Goal: Information Seeking & Learning: Learn about a topic

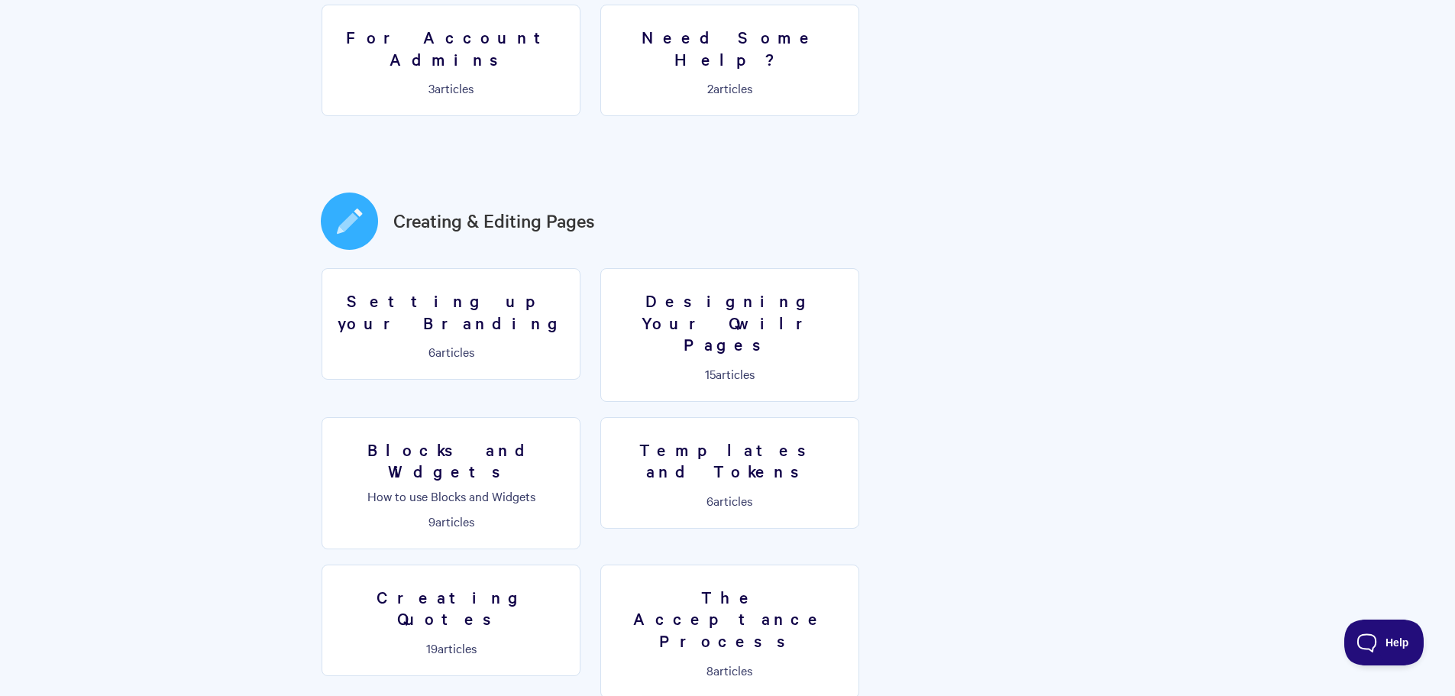
scroll to position [687, 0]
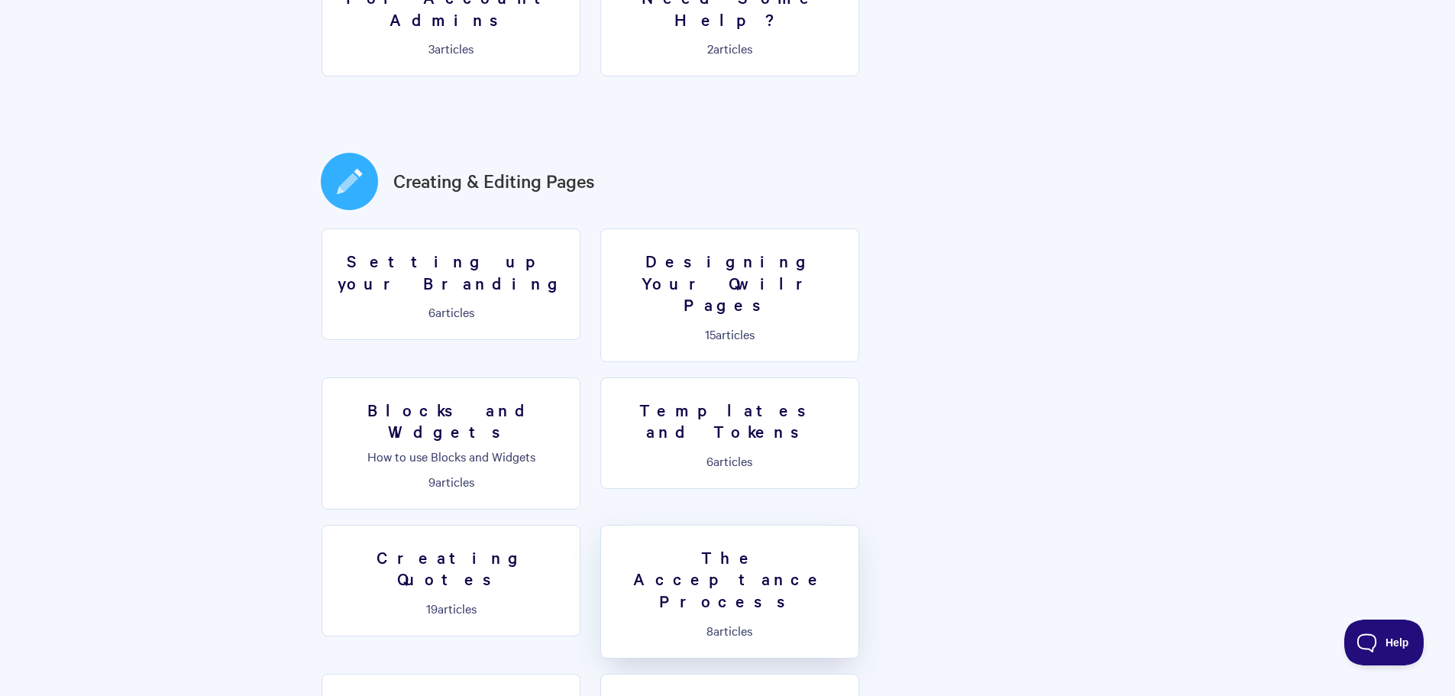
click at [859, 525] on link "The Acceptance Process 8 articles" at bounding box center [729, 592] width 259 height 134
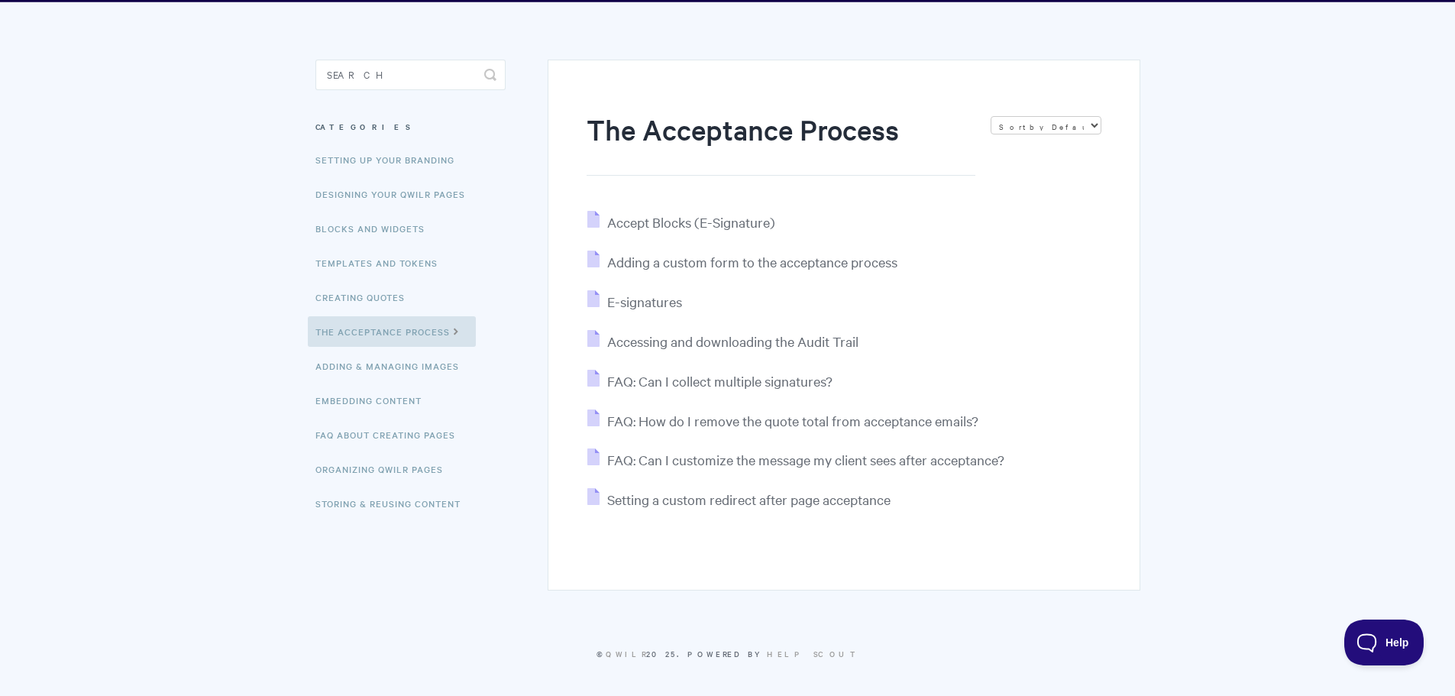
scroll to position [95, 0]
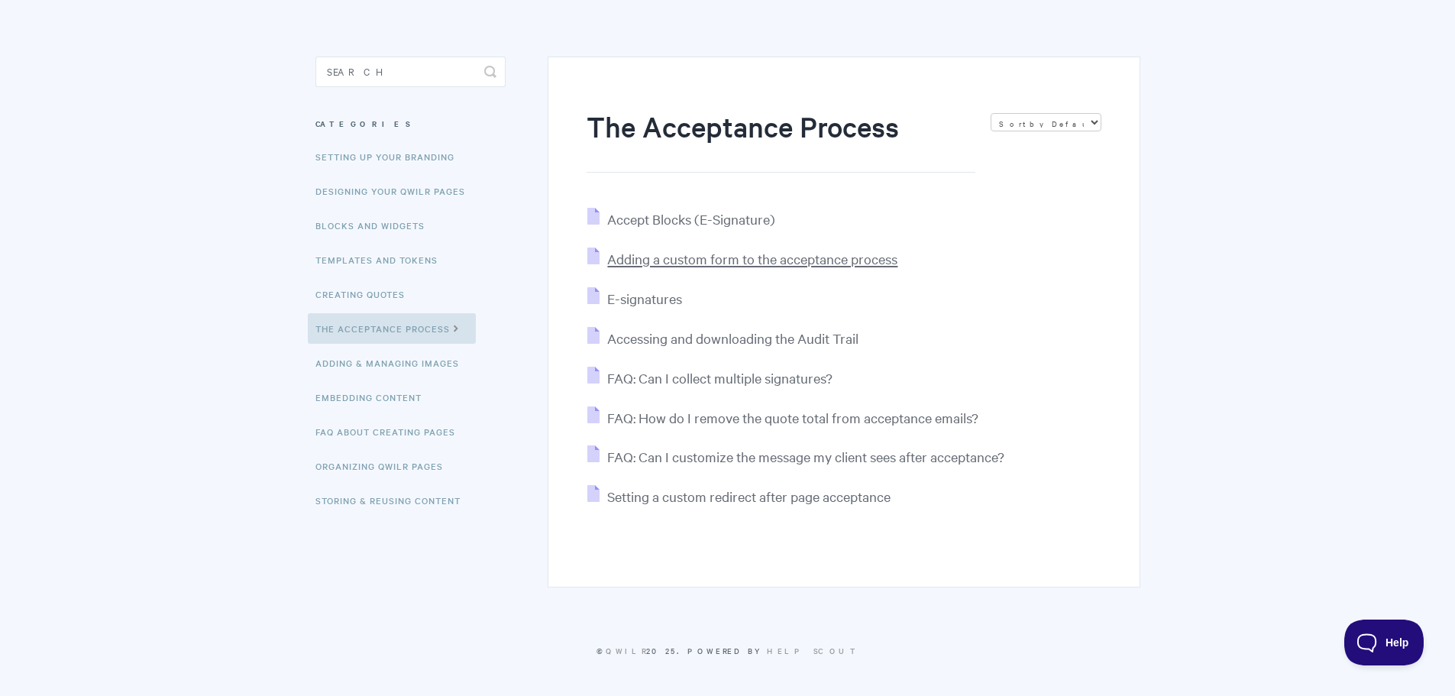
click at [819, 264] on span "Adding a custom form to the acceptance process" at bounding box center [752, 259] width 290 height 18
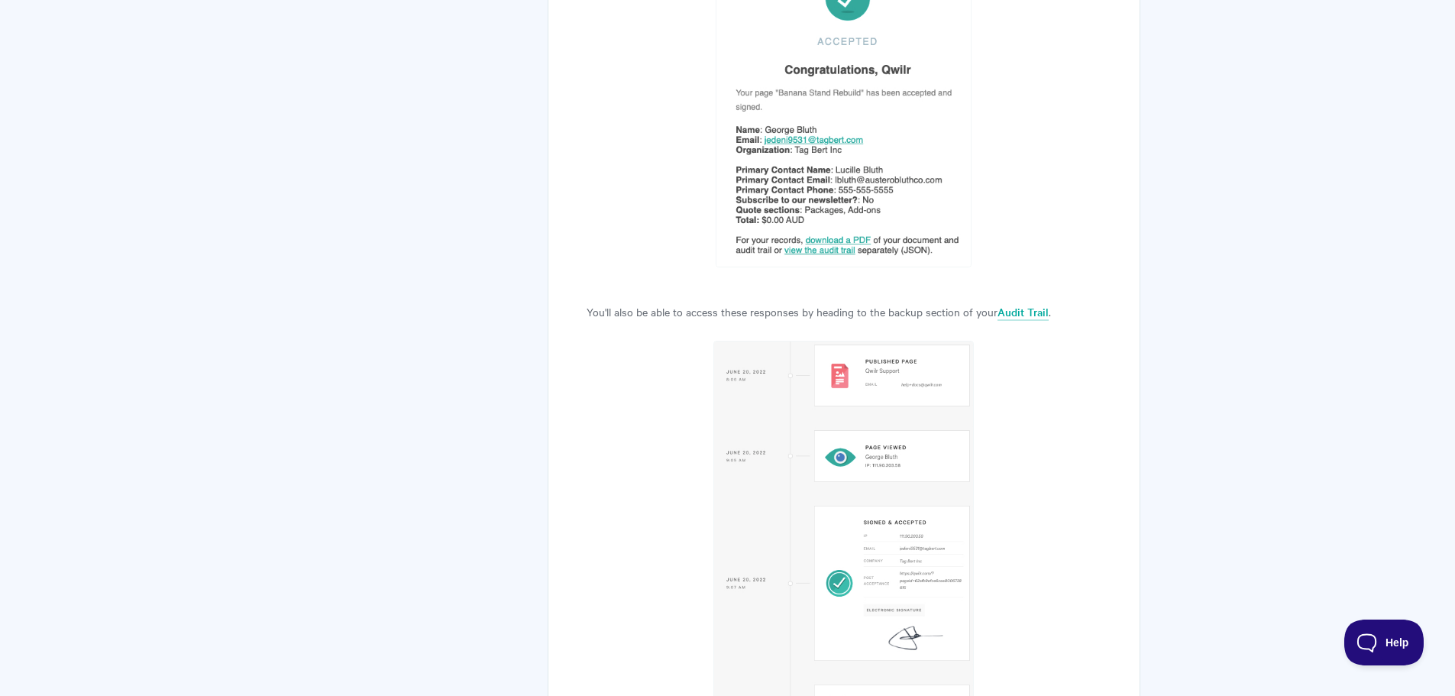
scroll to position [6850, 0]
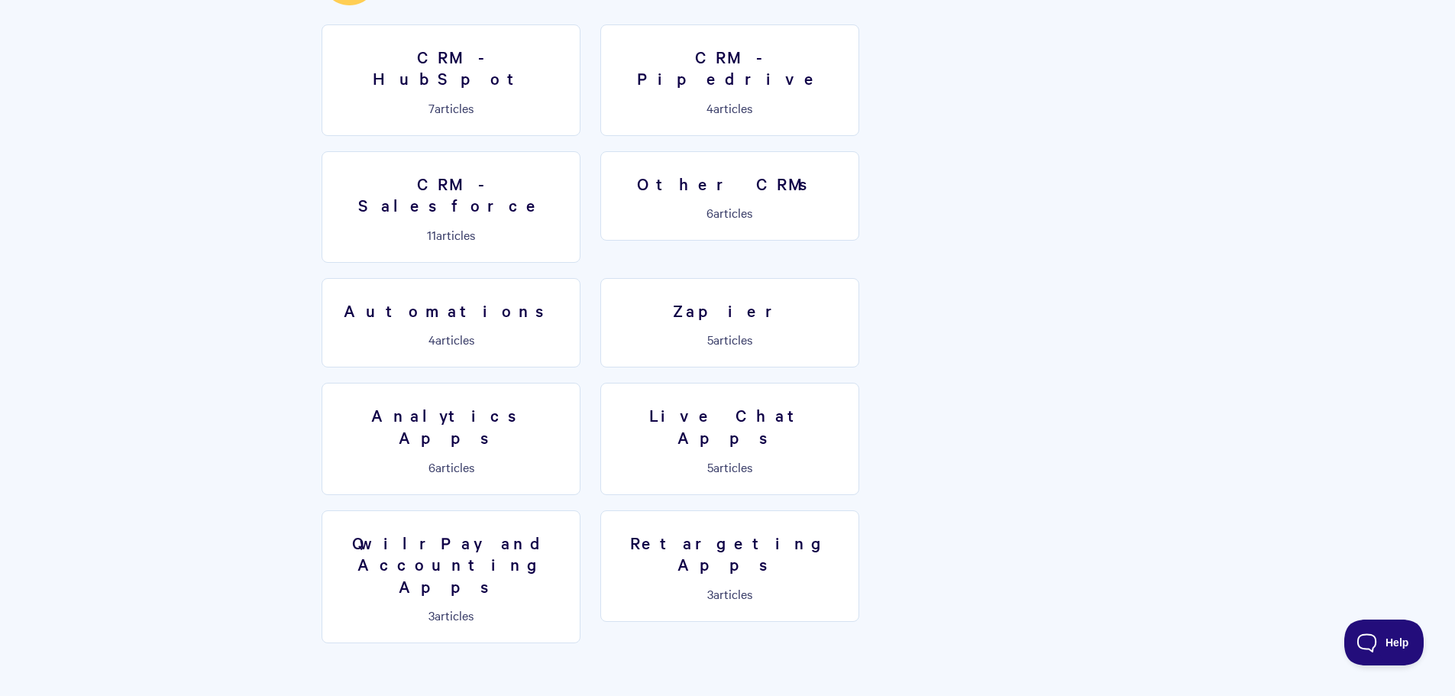
scroll to position [2424, 0]
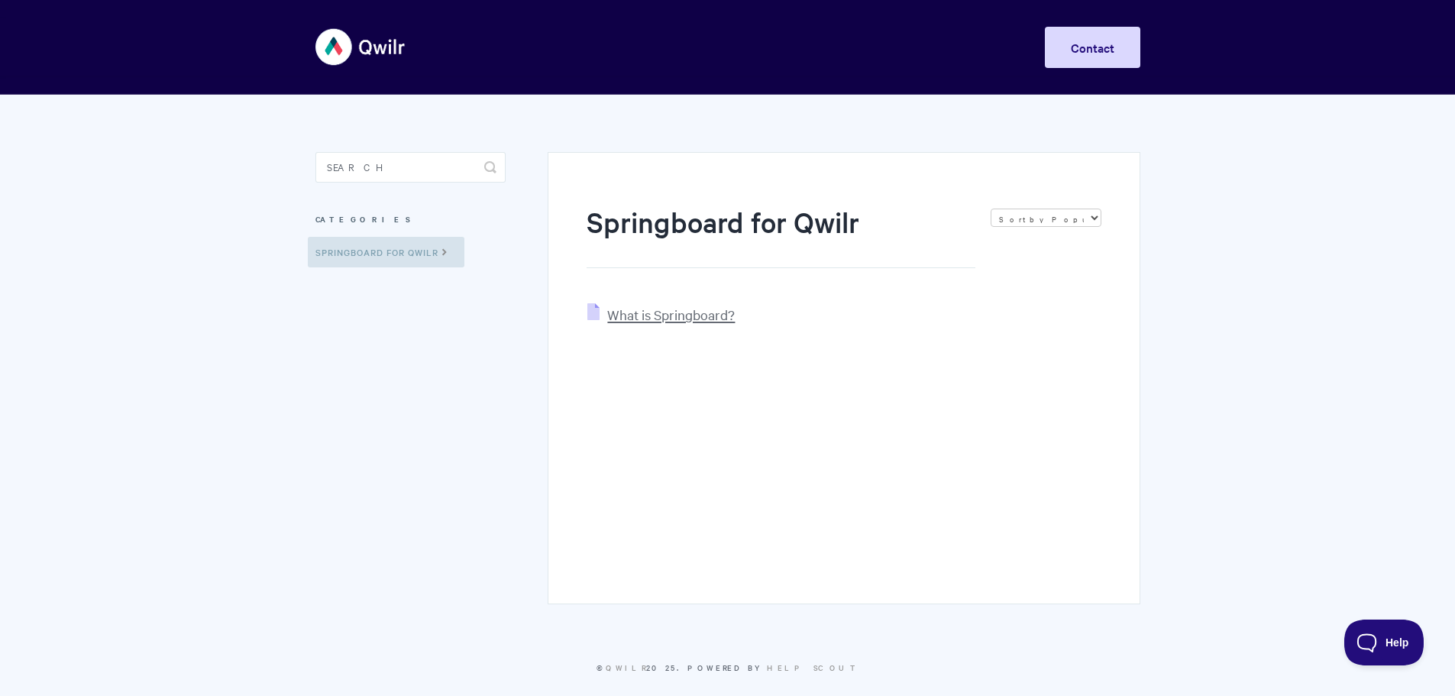
click at [655, 321] on span "What is Springboard?" at bounding box center [671, 315] width 128 height 18
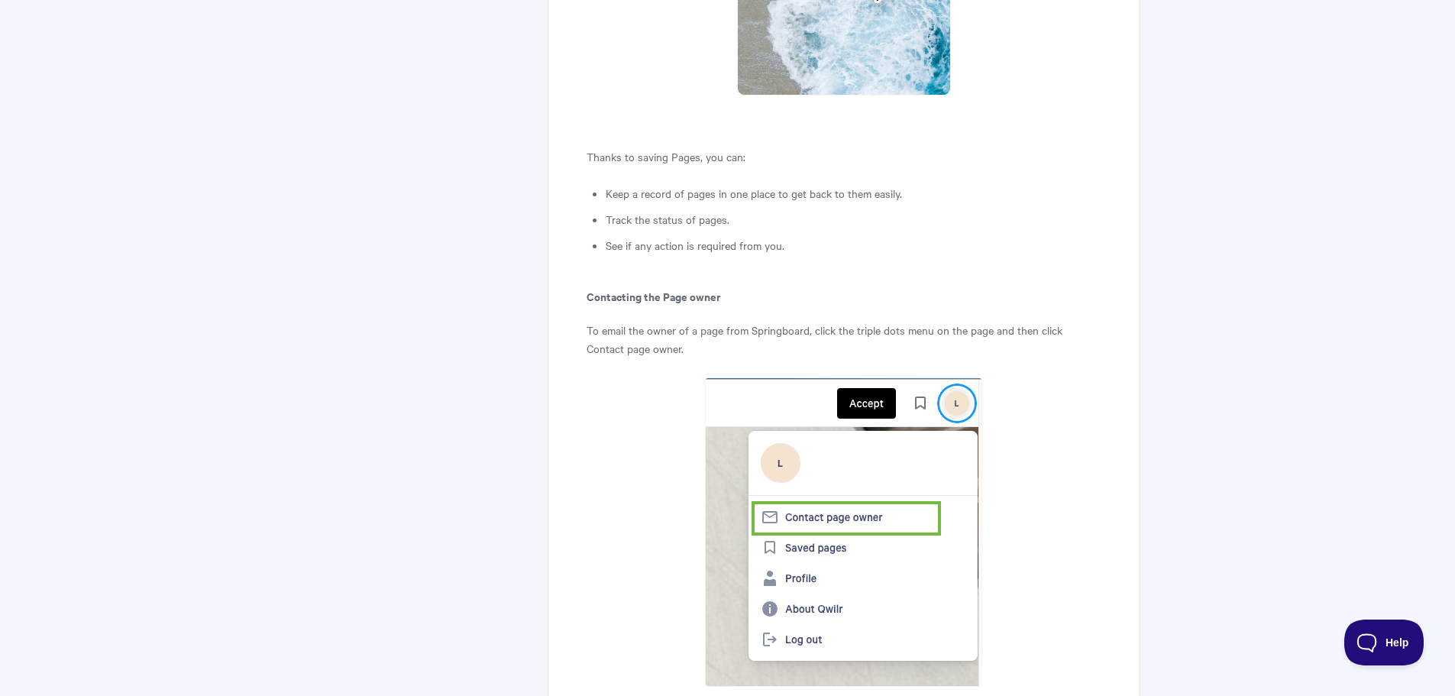
scroll to position [1299, 0]
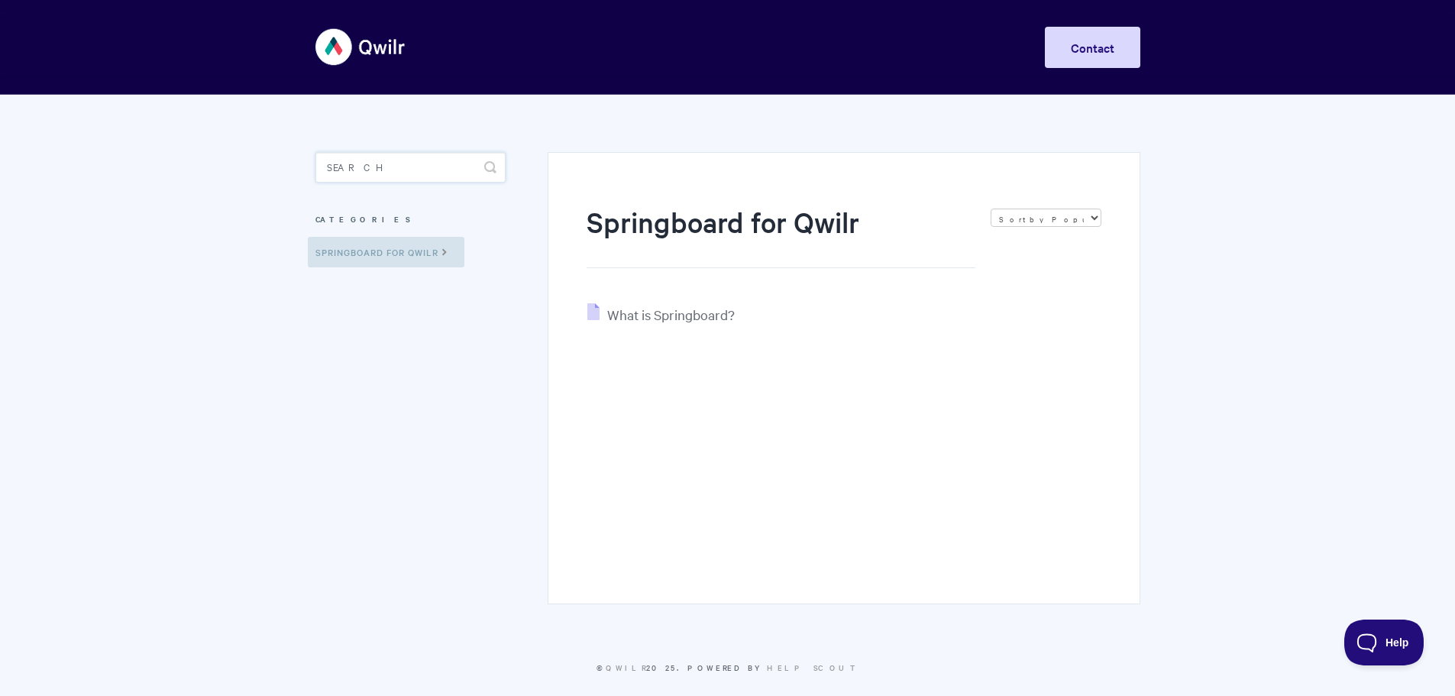
click at [392, 175] on input "Search" at bounding box center [410, 167] width 190 height 31
click at [331, 41] on img at bounding box center [360, 46] width 91 height 57
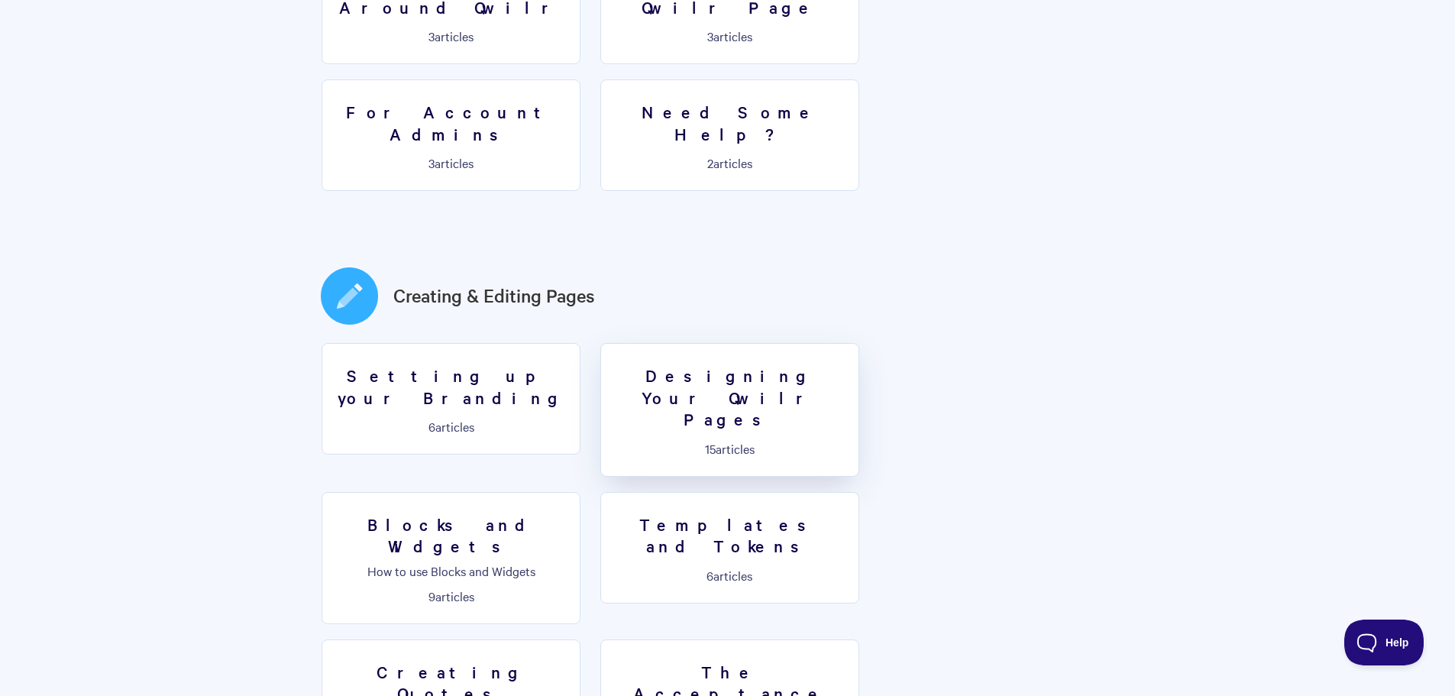
scroll to position [687, 0]
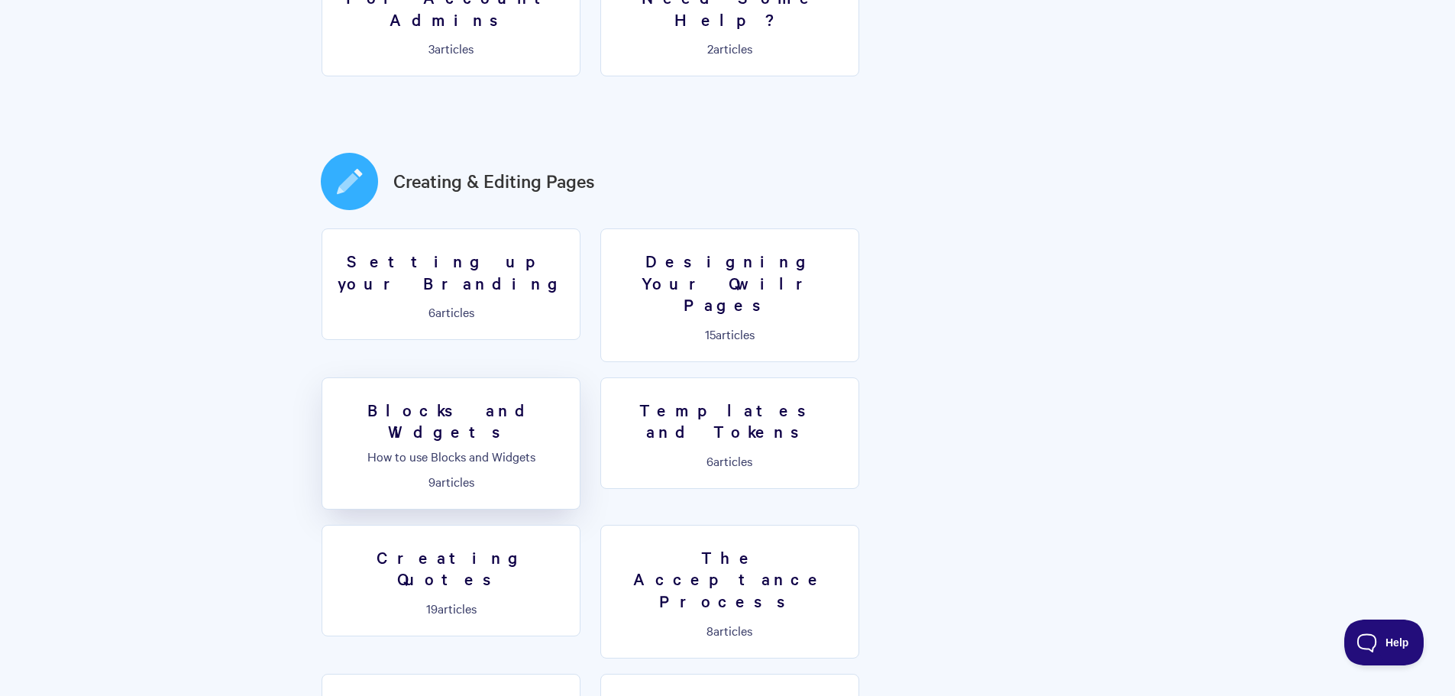
click at [581, 377] on link "Blocks and Widgets How to use Blocks and Widgets 9 articles" at bounding box center [451, 443] width 259 height 132
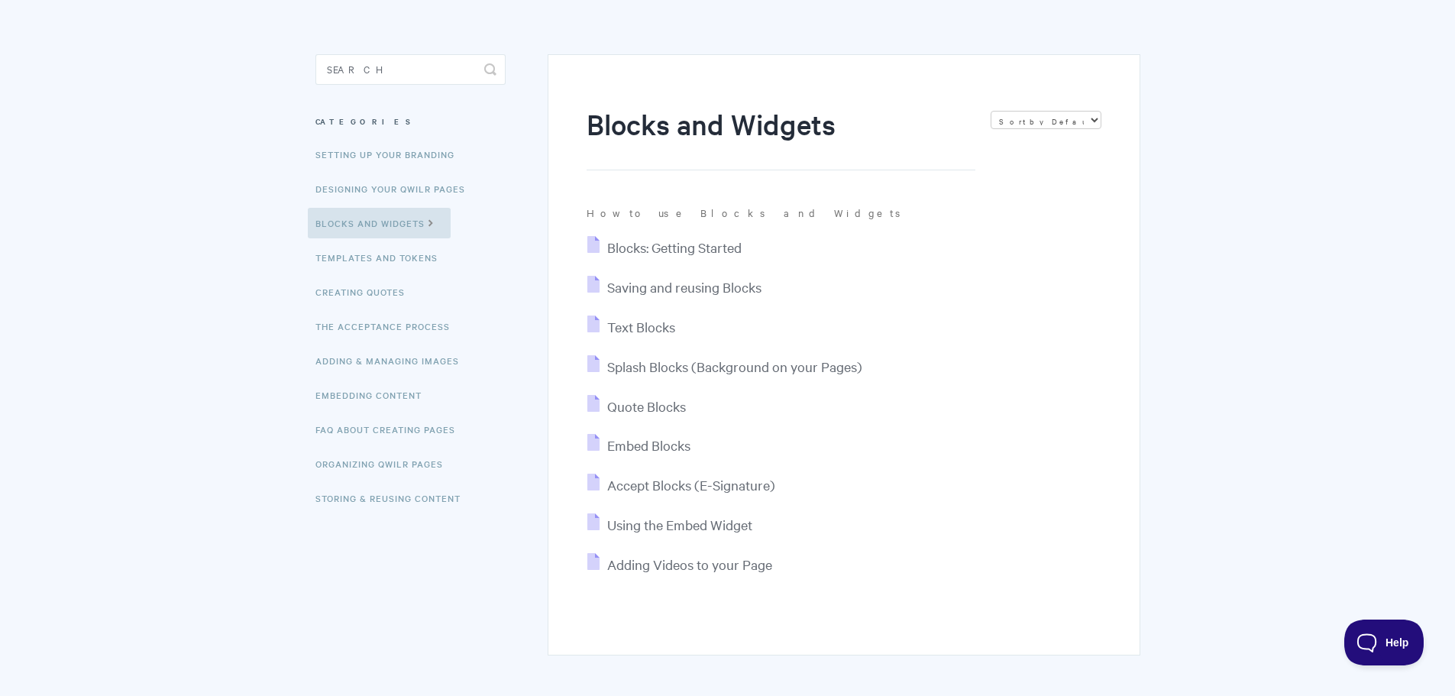
scroll to position [166, 0]
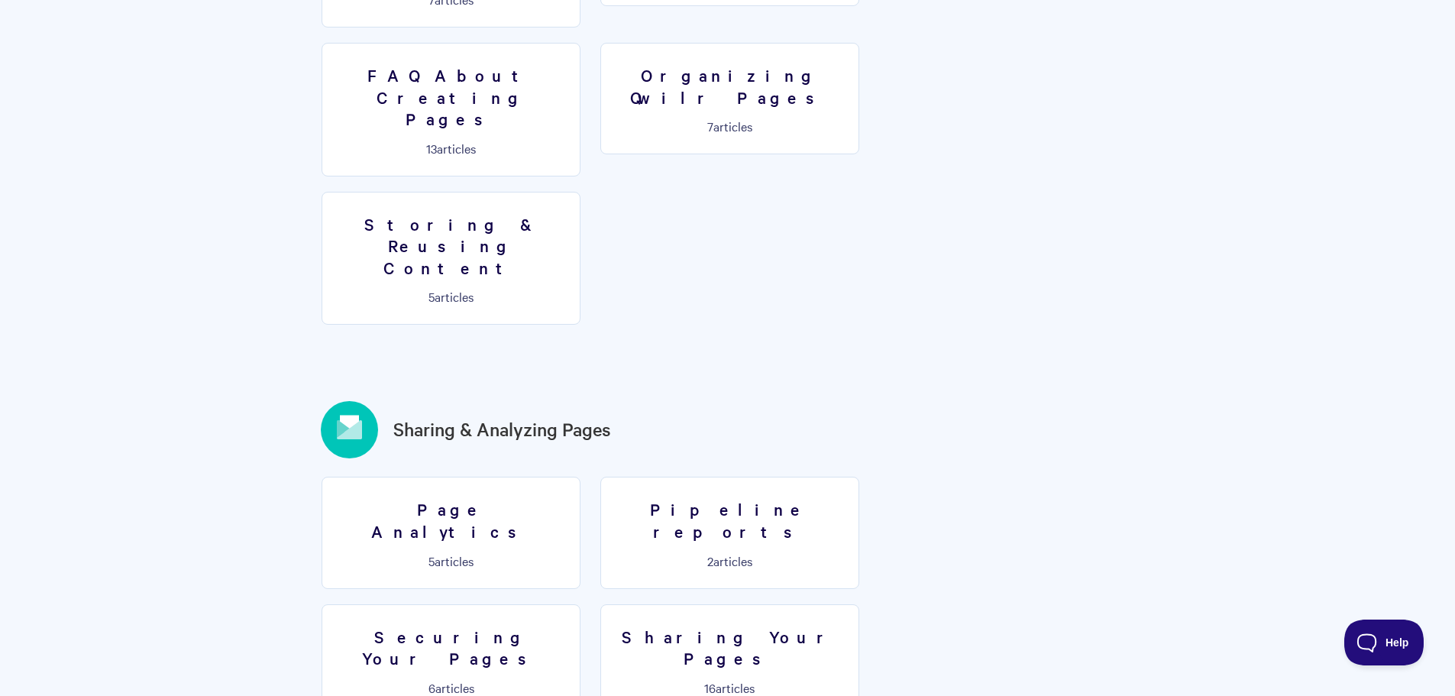
scroll to position [1528, 0]
